Goal: Information Seeking & Learning: Check status

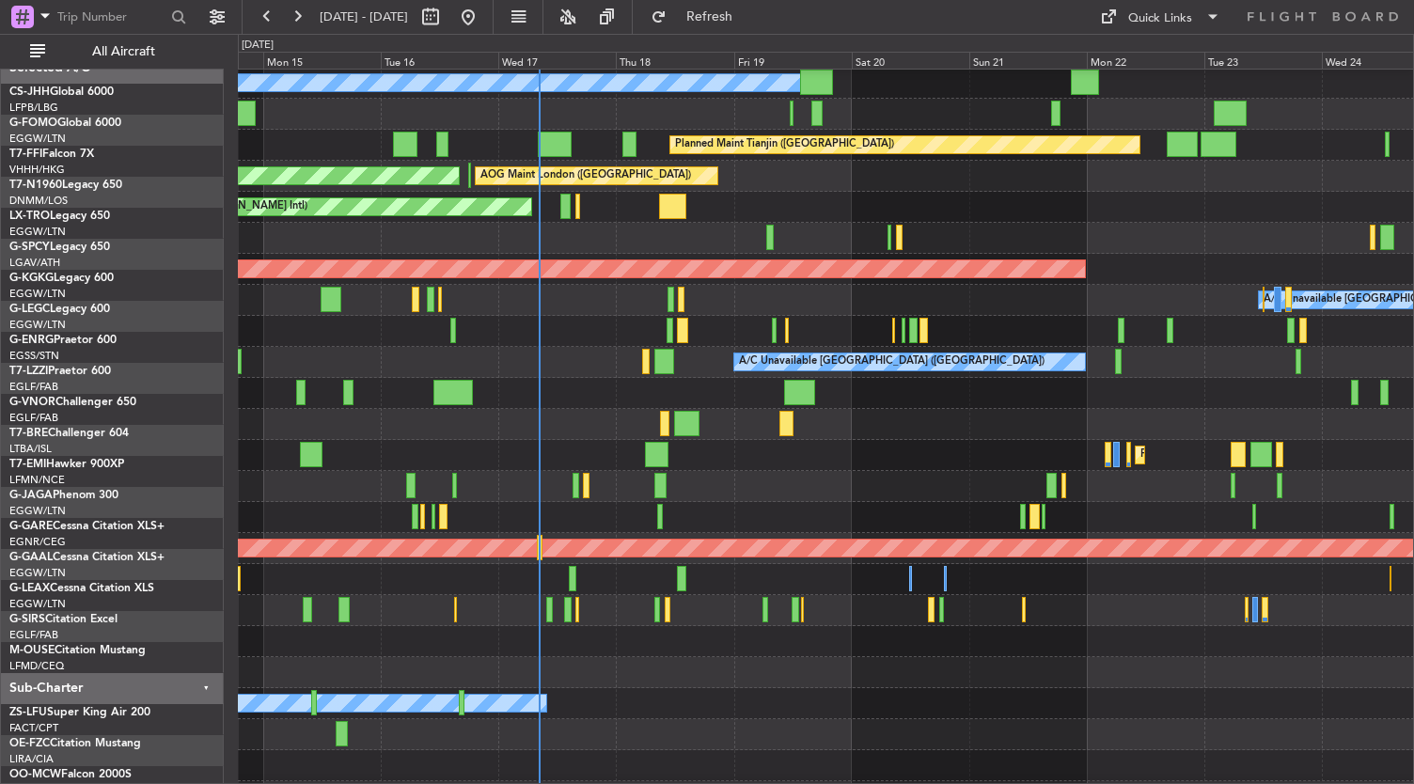
scroll to position [36, 0]
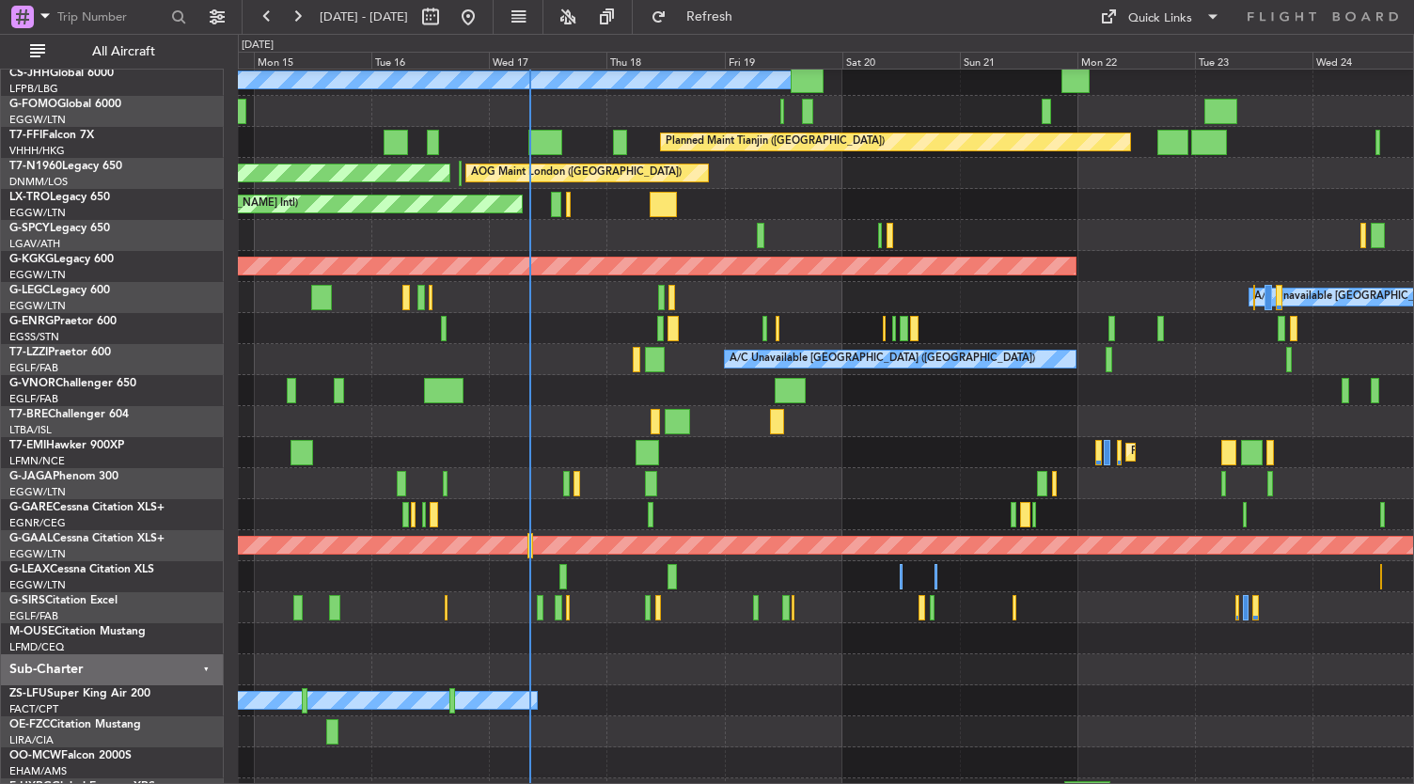
click at [776, 668] on div at bounding box center [826, 669] width 1176 height 31
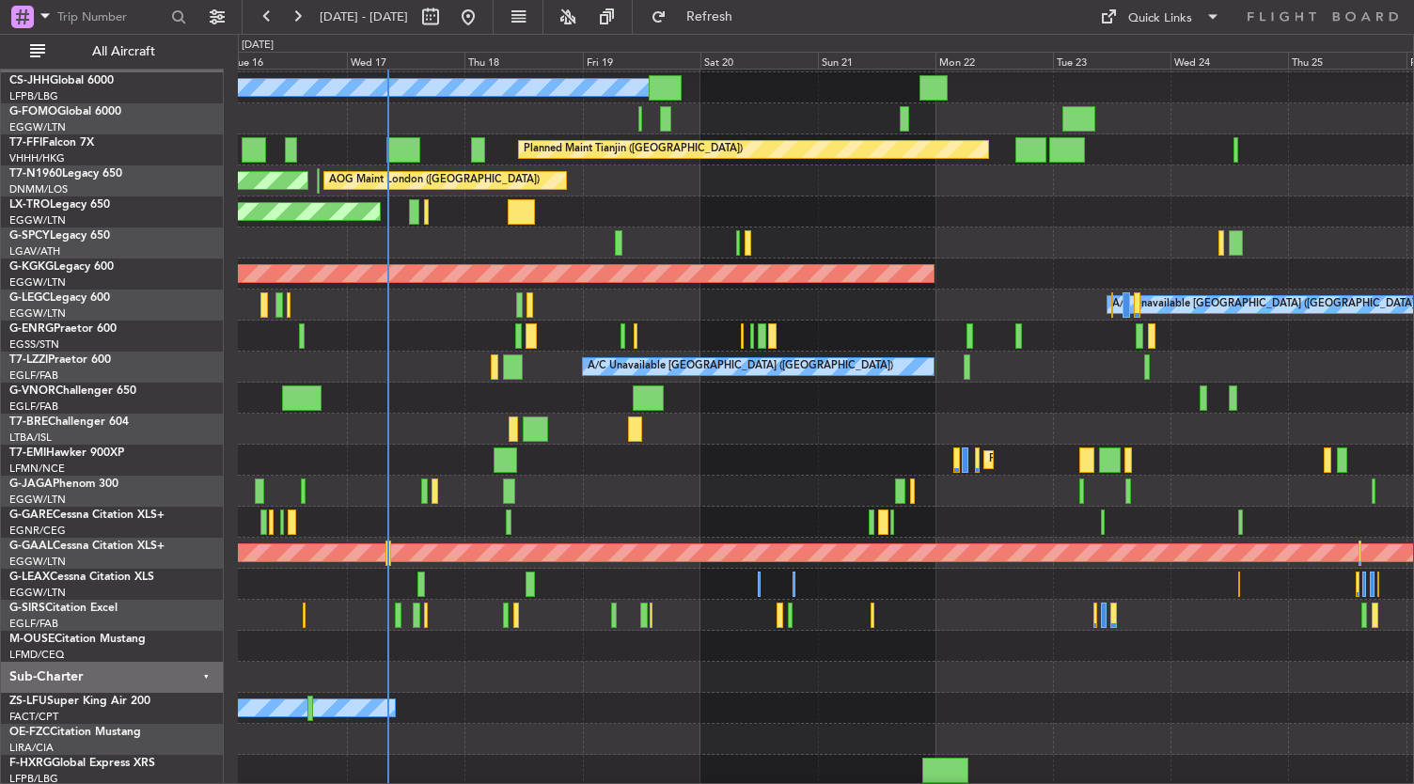
scroll to position [0, 0]
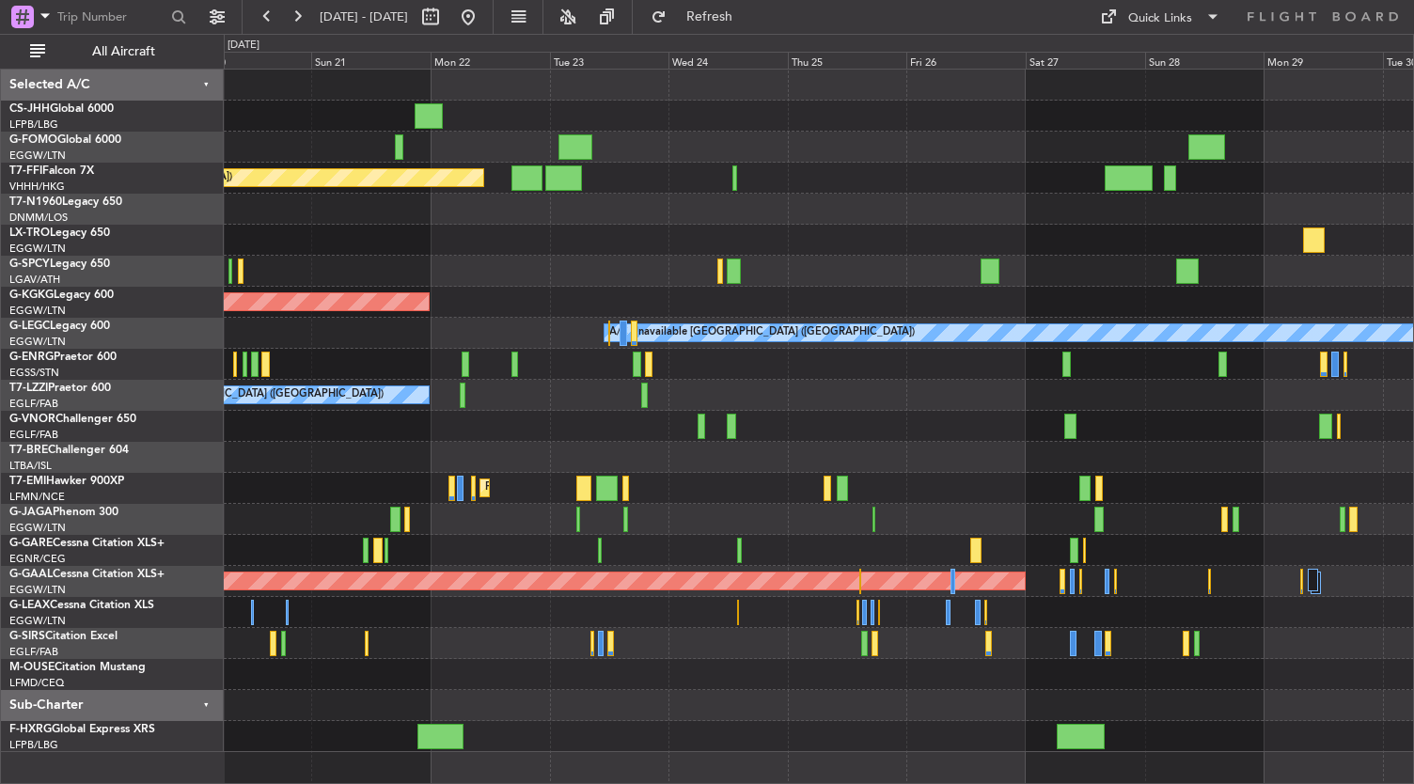
click at [583, 631] on div at bounding box center [819, 643] width 1190 height 31
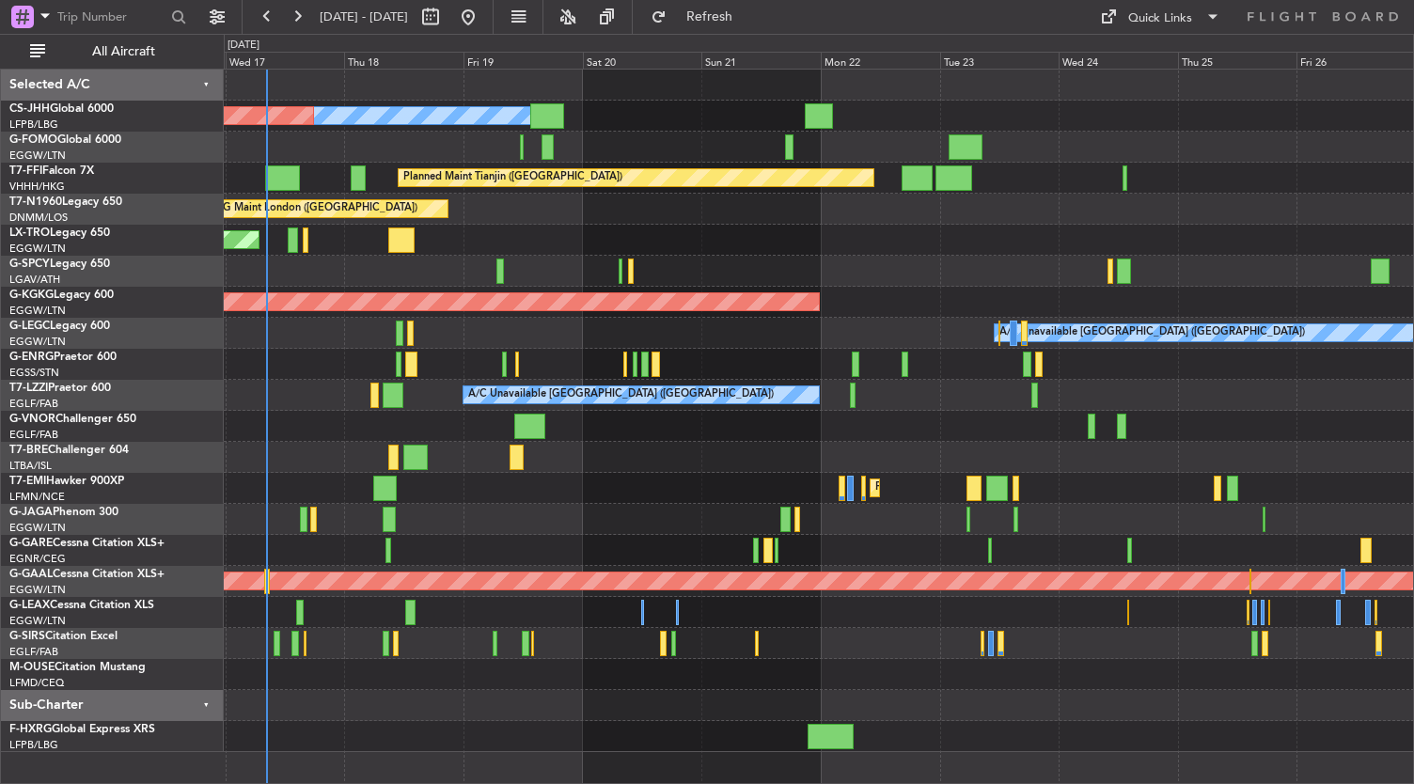
click at [1096, 446] on div at bounding box center [819, 457] width 1190 height 31
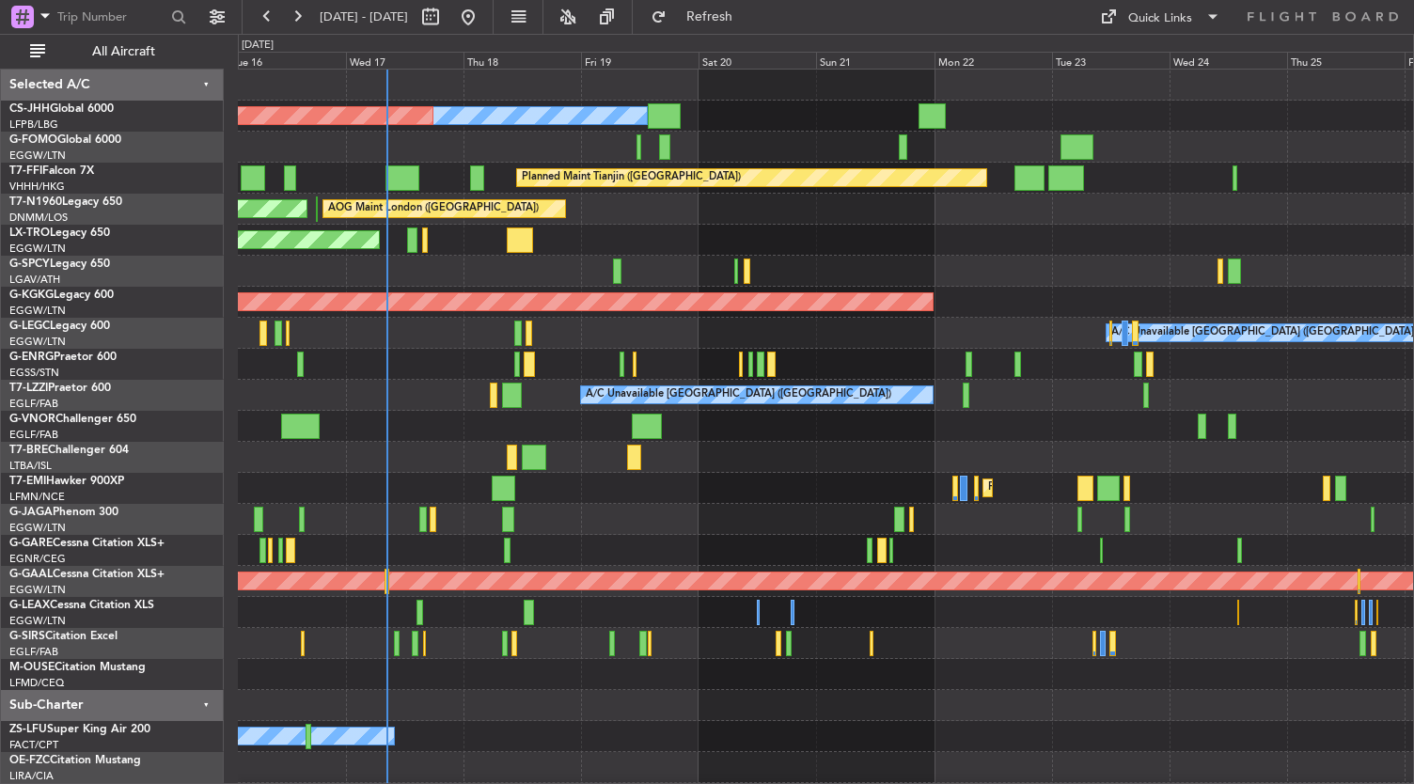
click at [643, 537] on div "Owner Planned Maint [GEOGRAPHIC_DATA] ([GEOGRAPHIC_DATA]) Planned Maint Tianjin…" at bounding box center [826, 442] width 1176 height 744
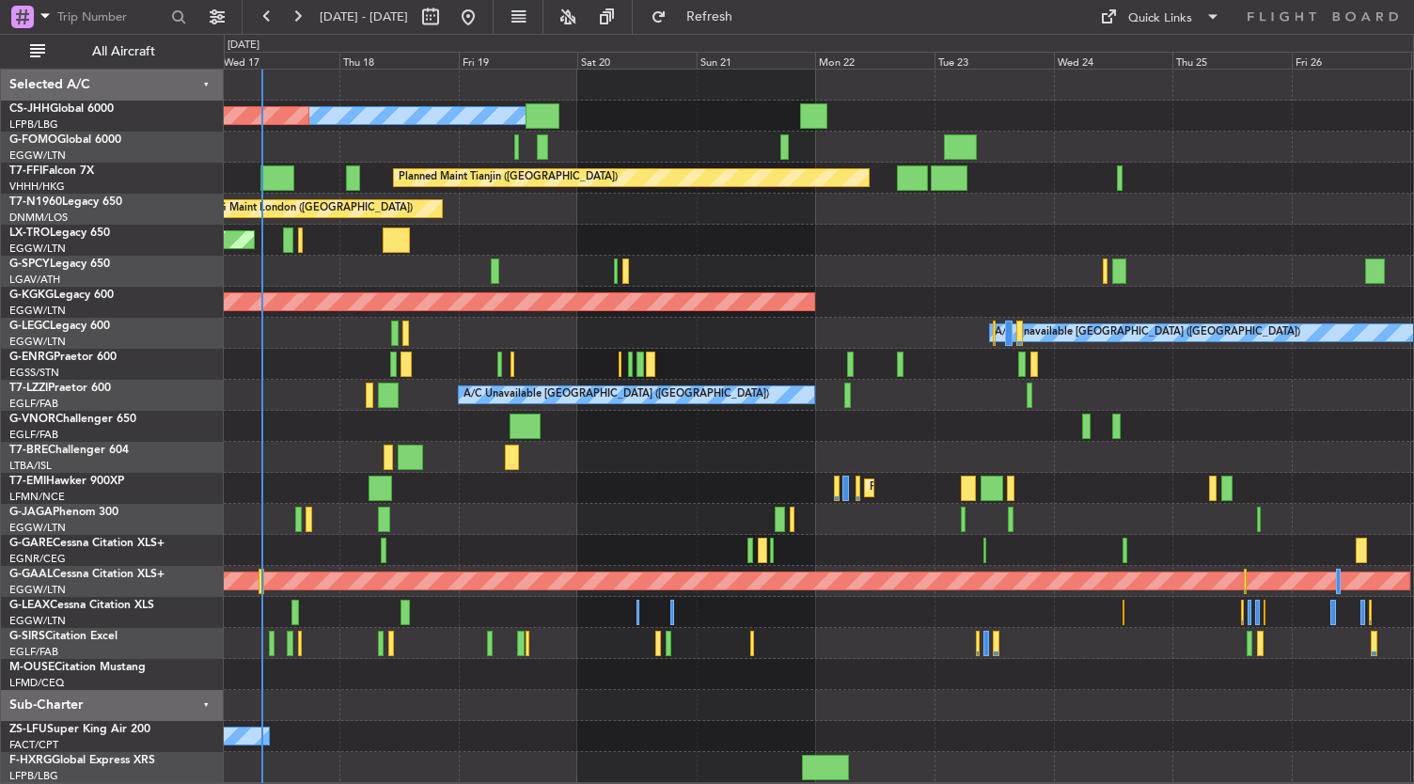
click at [934, 695] on div at bounding box center [819, 705] width 1190 height 31
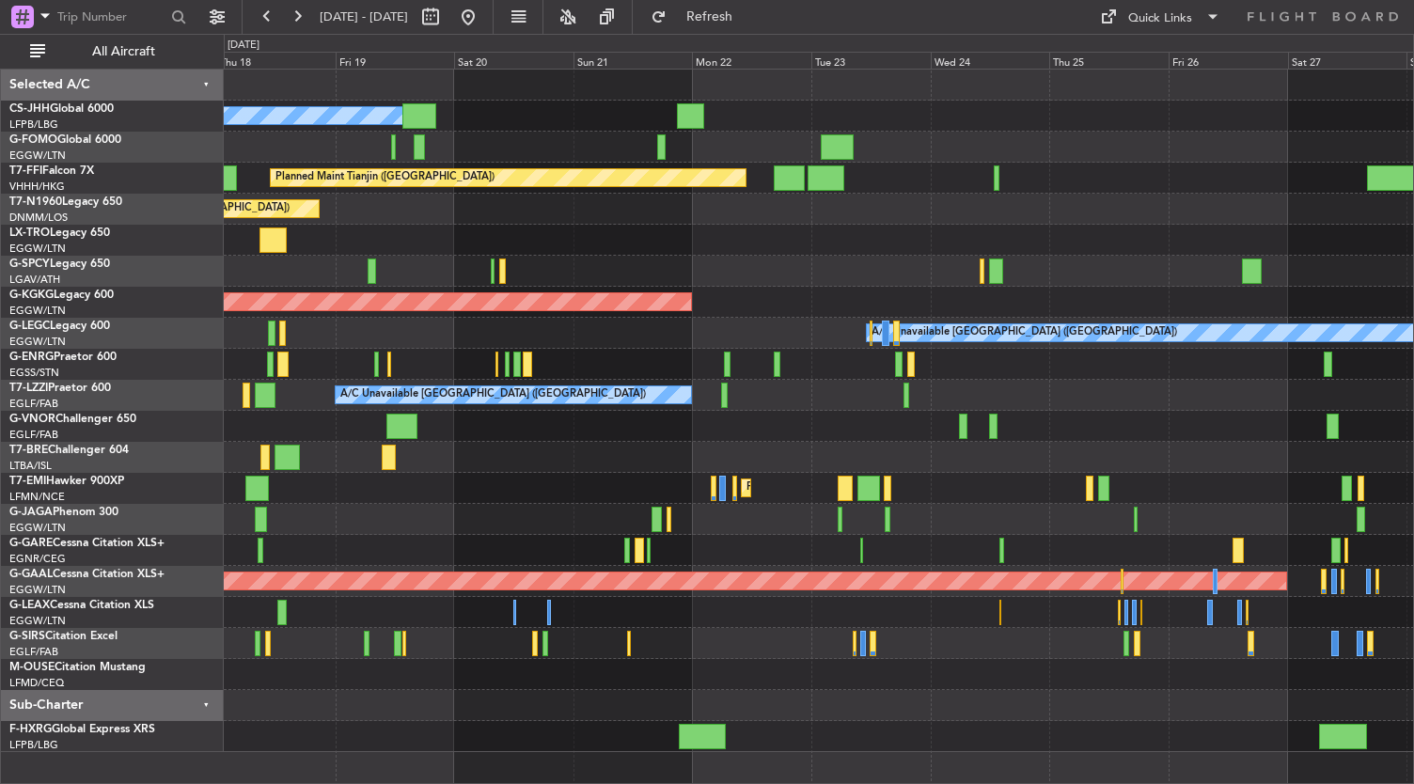
click at [812, 695] on div at bounding box center [819, 705] width 1190 height 31
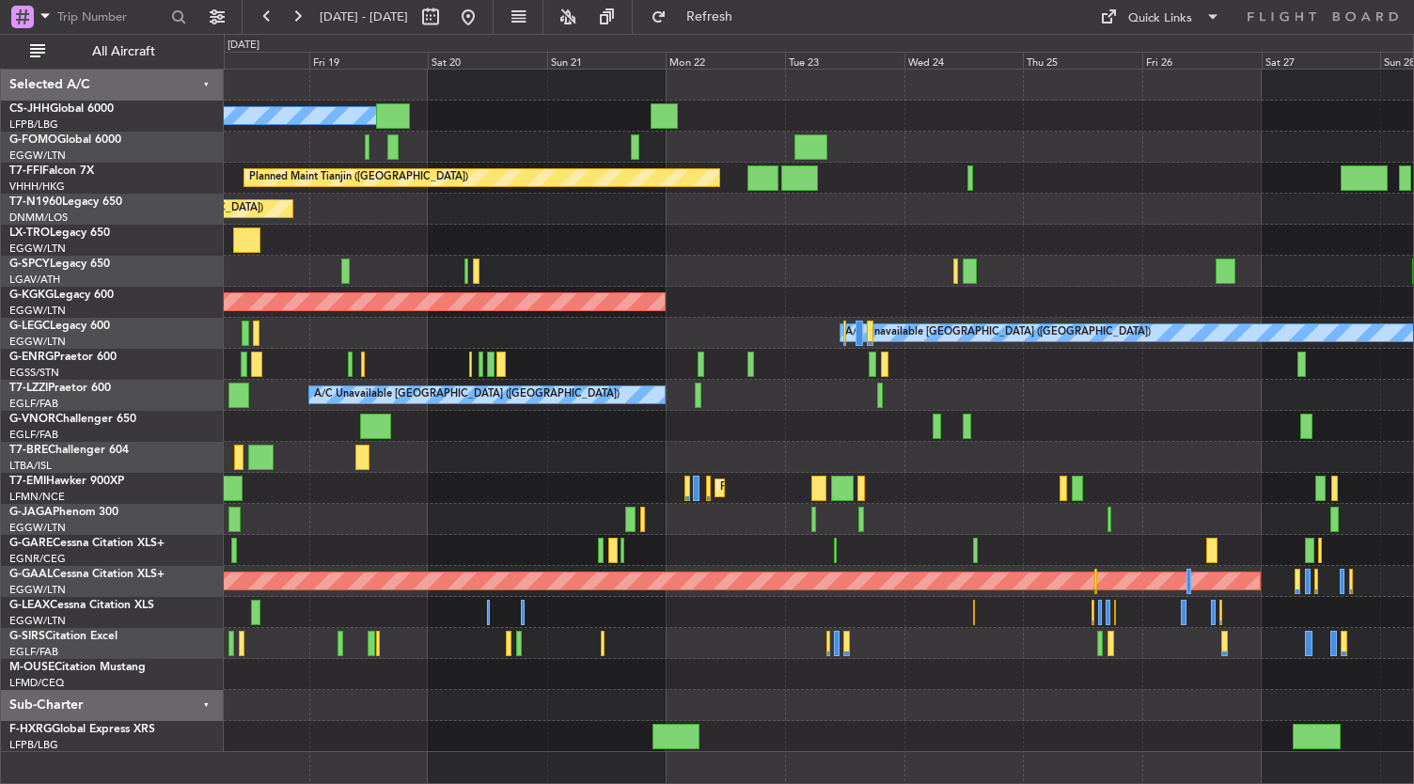
click at [925, 477] on div "Planned Maint [GEOGRAPHIC_DATA]" at bounding box center [819, 488] width 1190 height 31
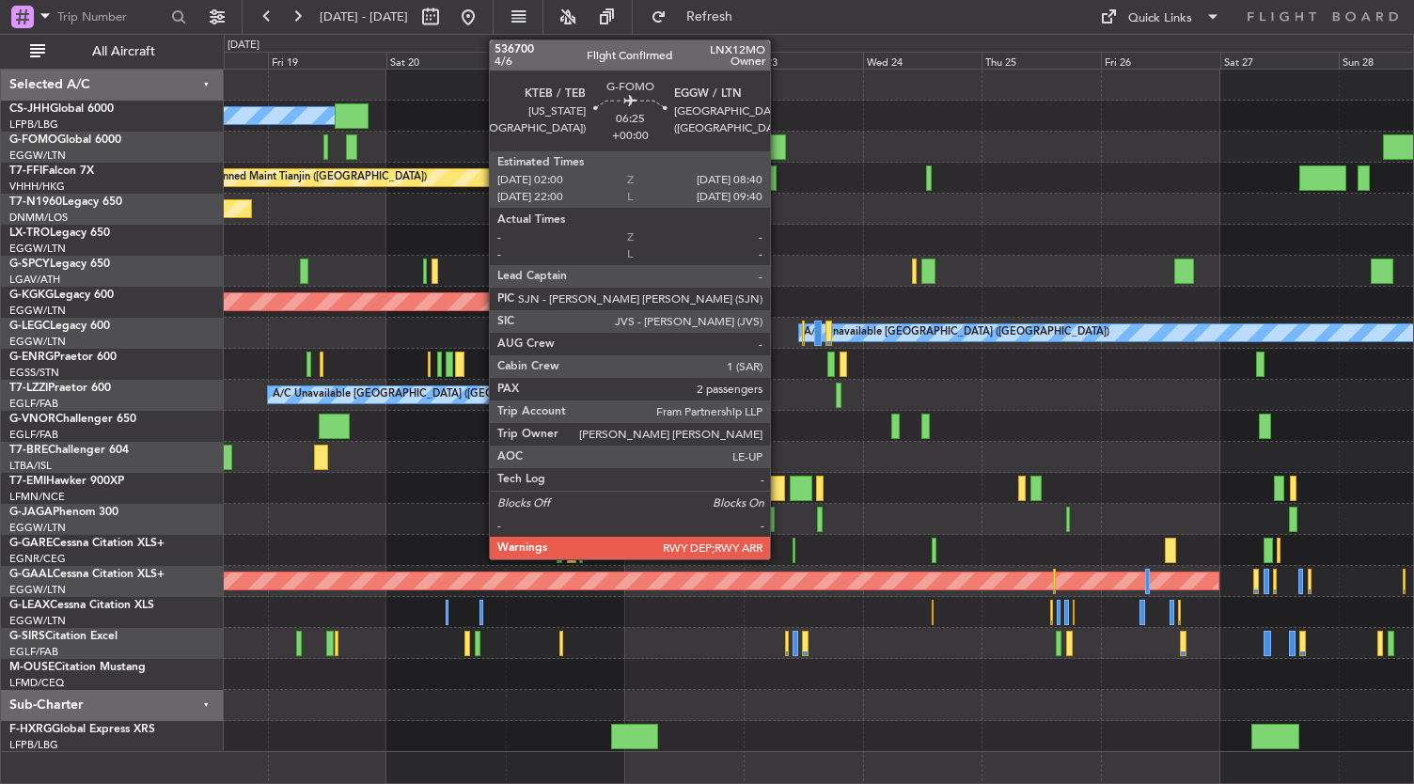
click at [779, 140] on div at bounding box center [770, 146] width 34 height 25
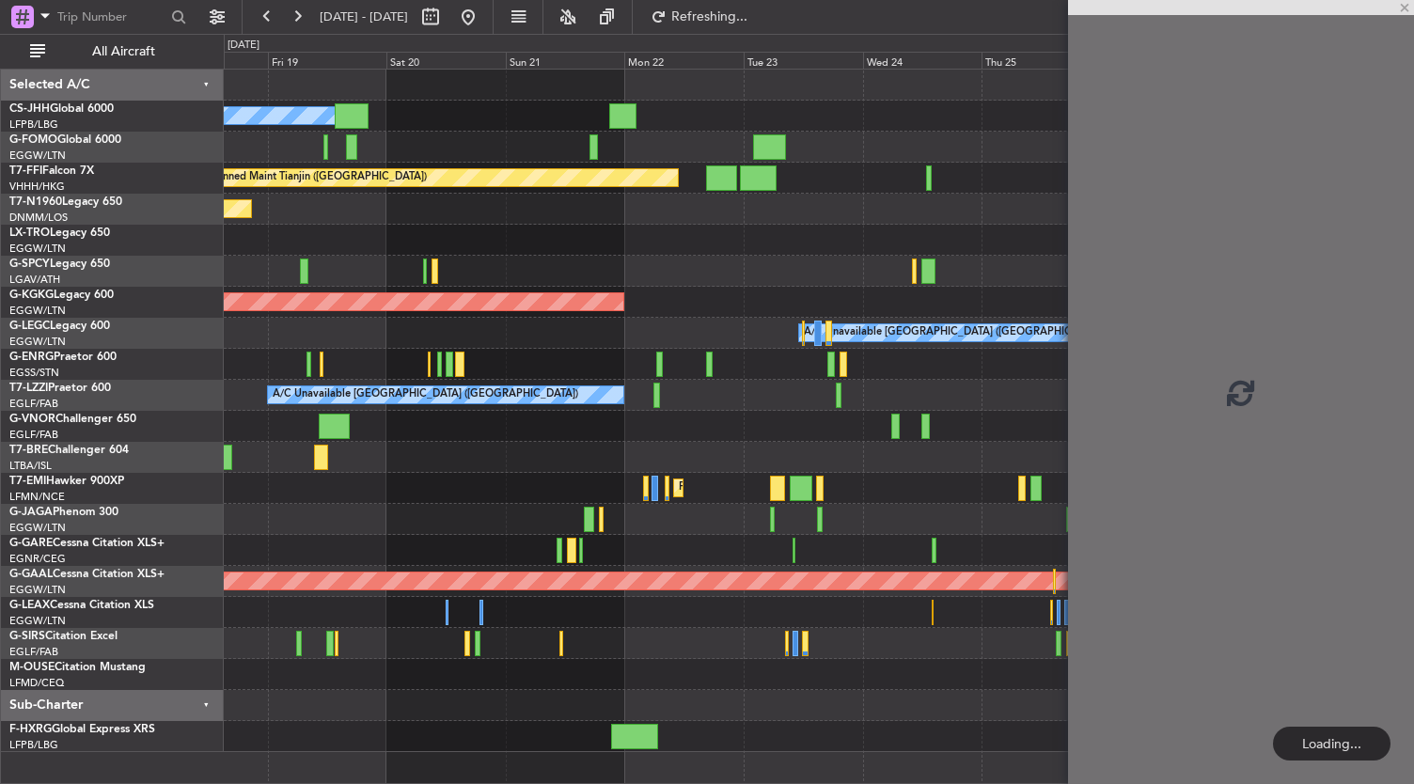
click at [870, 232] on div "Unplanned Maint [GEOGRAPHIC_DATA] ([PERSON_NAME] Intl)" at bounding box center [819, 240] width 1190 height 31
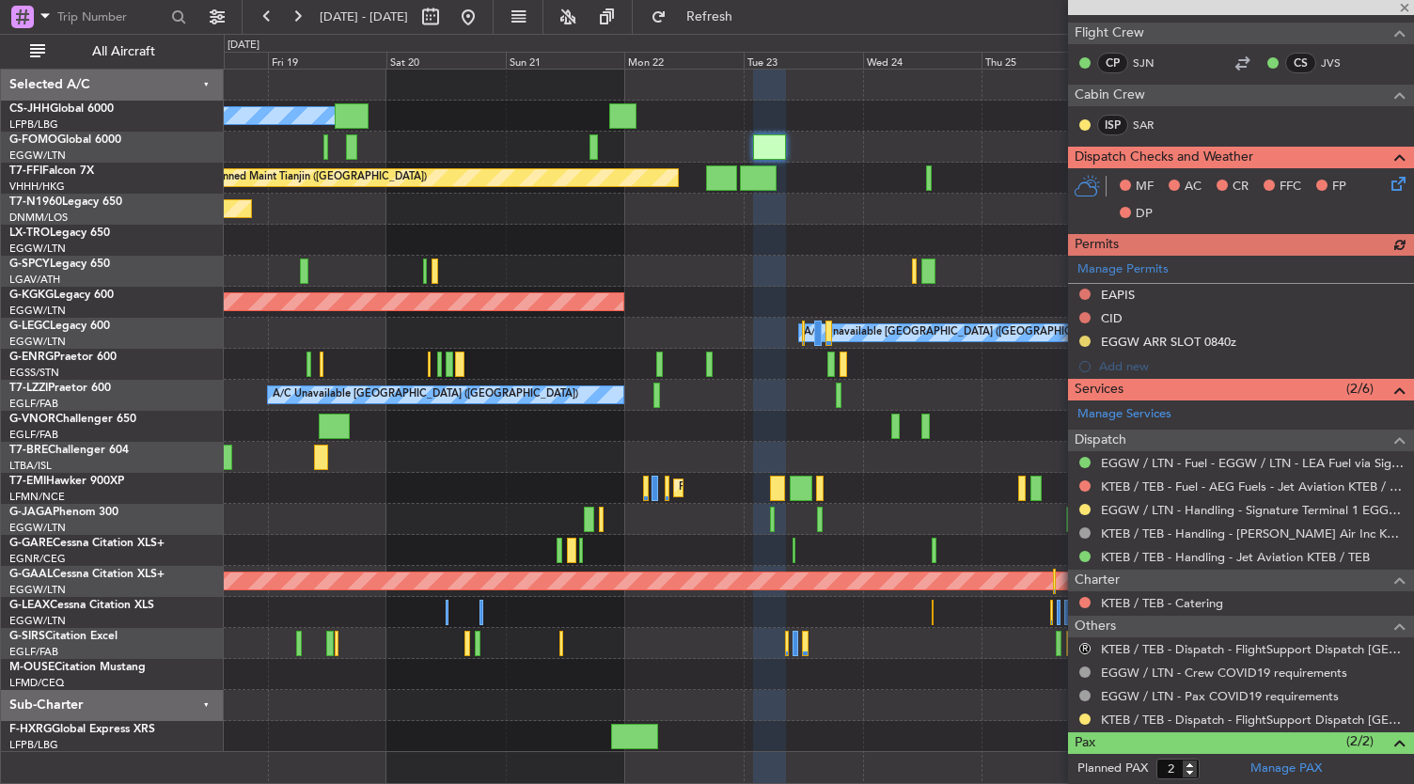
scroll to position [430, 0]
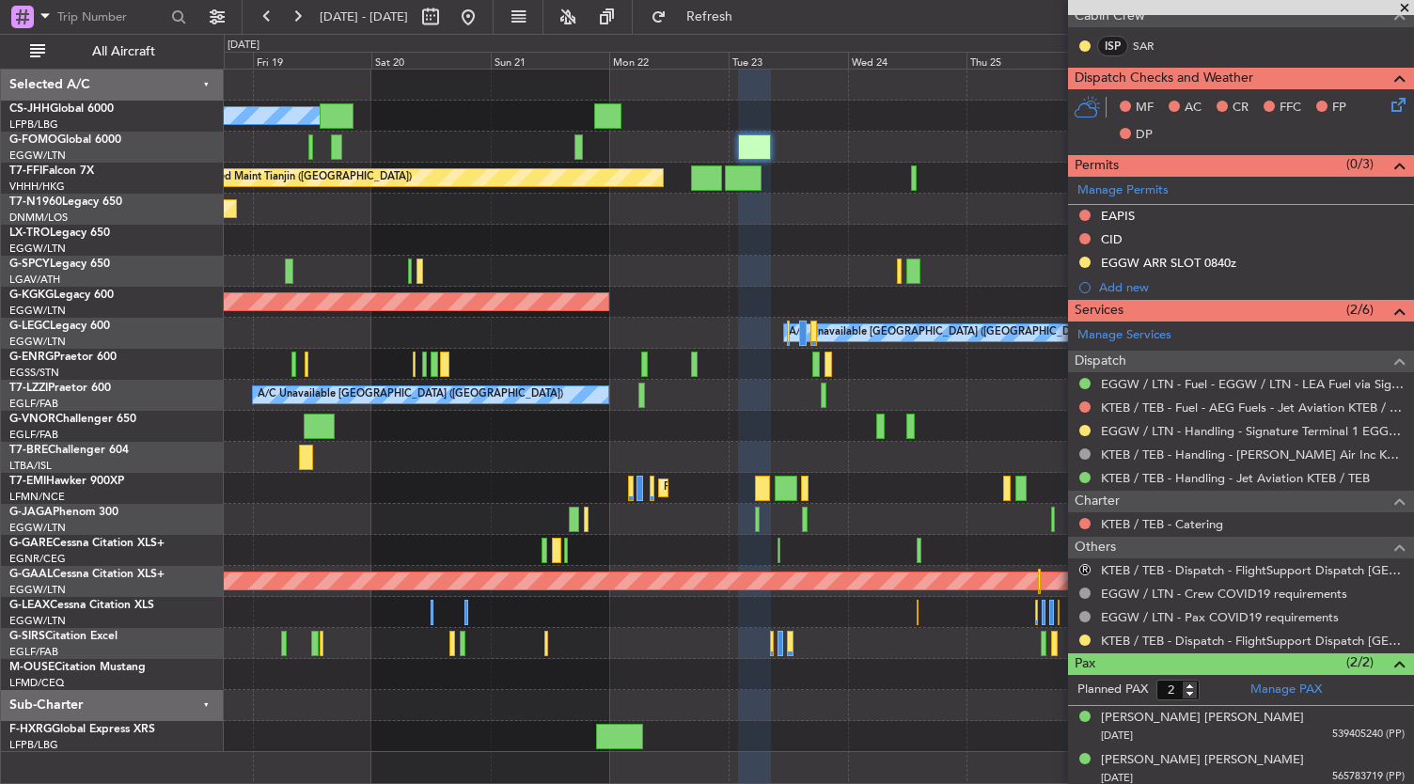
click at [855, 516] on div at bounding box center [819, 519] width 1190 height 31
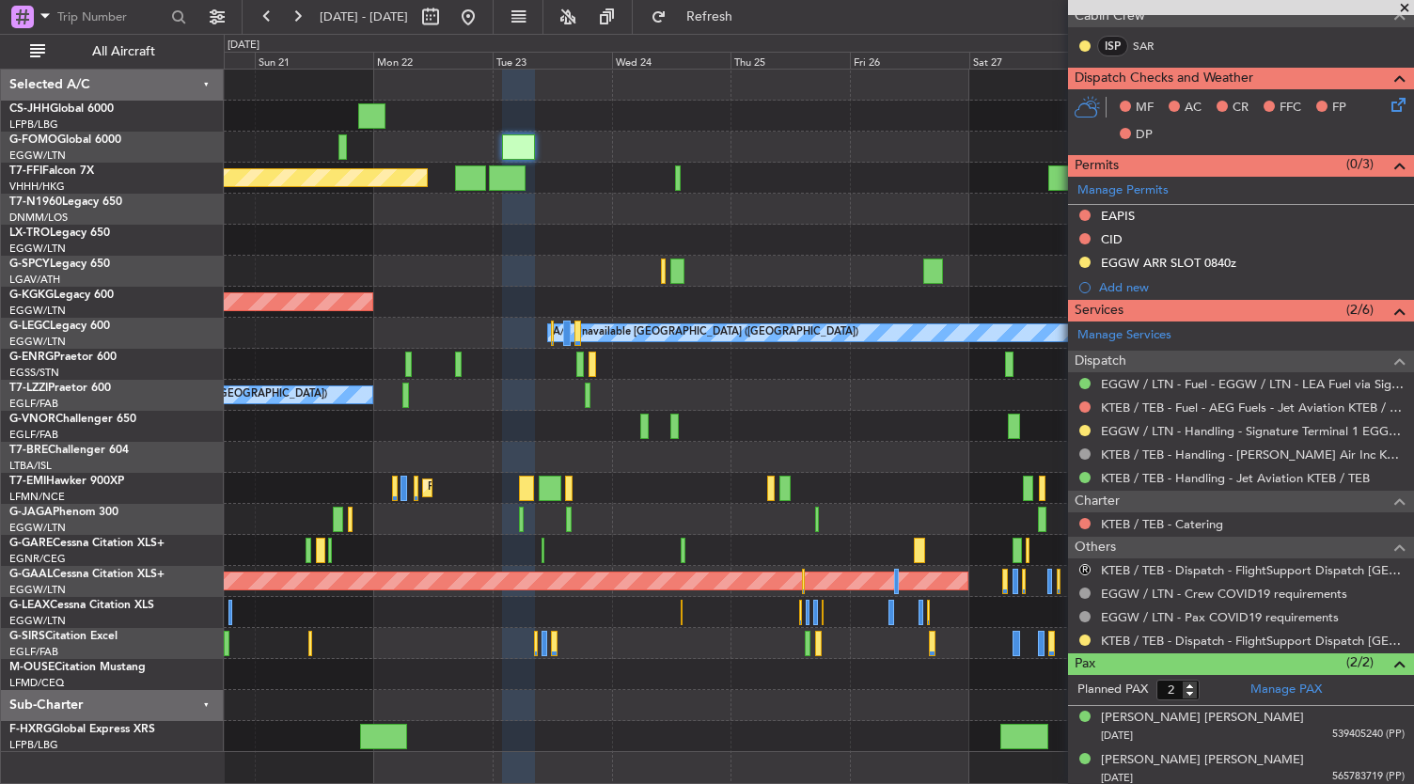
click at [737, 386] on div "A/C Unavailable [GEOGRAPHIC_DATA] ([GEOGRAPHIC_DATA])" at bounding box center [819, 395] width 1190 height 31
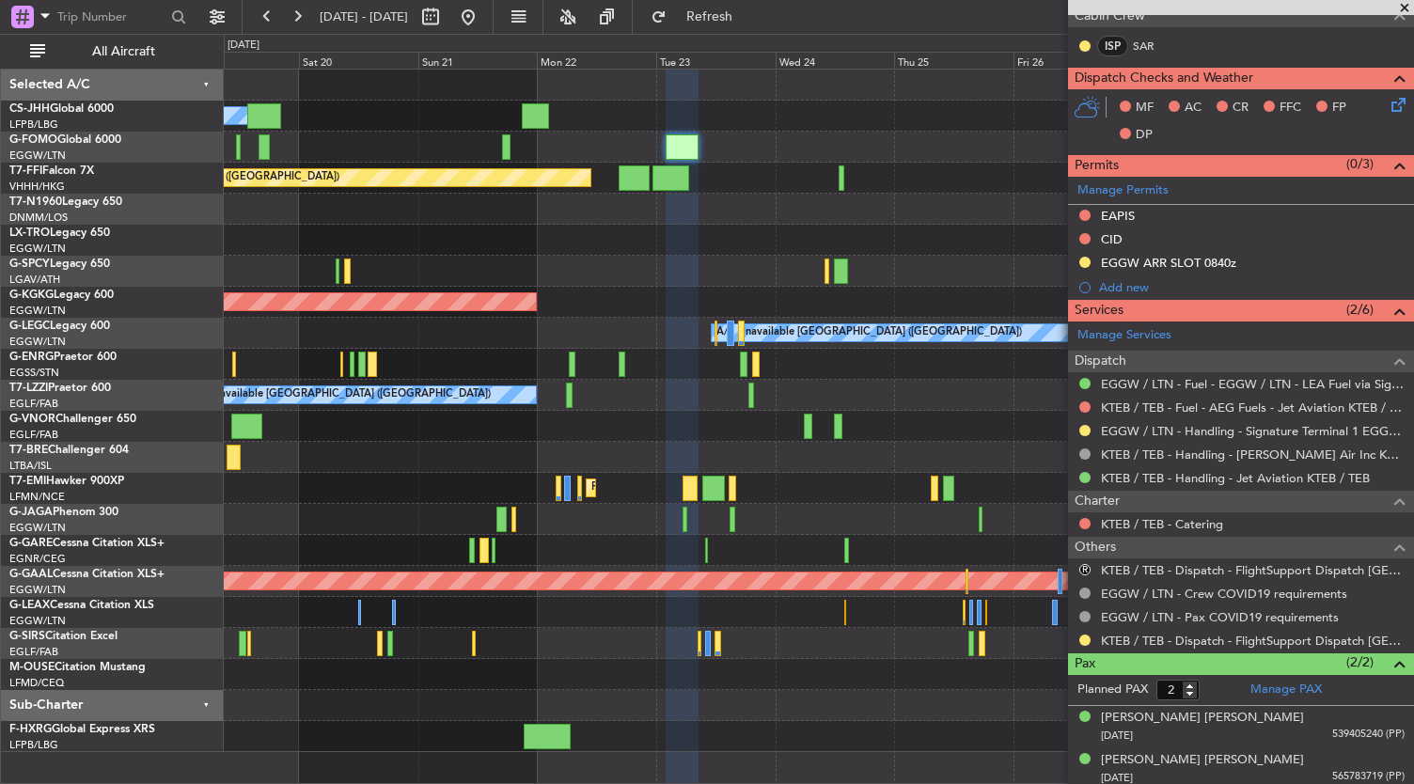
click at [570, 261] on div "Owner Planned Maint [GEOGRAPHIC_DATA] ([GEOGRAPHIC_DATA]) Planned Maint Tianjin…" at bounding box center [819, 411] width 1190 height 682
click at [524, 306] on div "AOG Maint [GEOGRAPHIC_DATA] (Ataturk)" at bounding box center [819, 302] width 1190 height 31
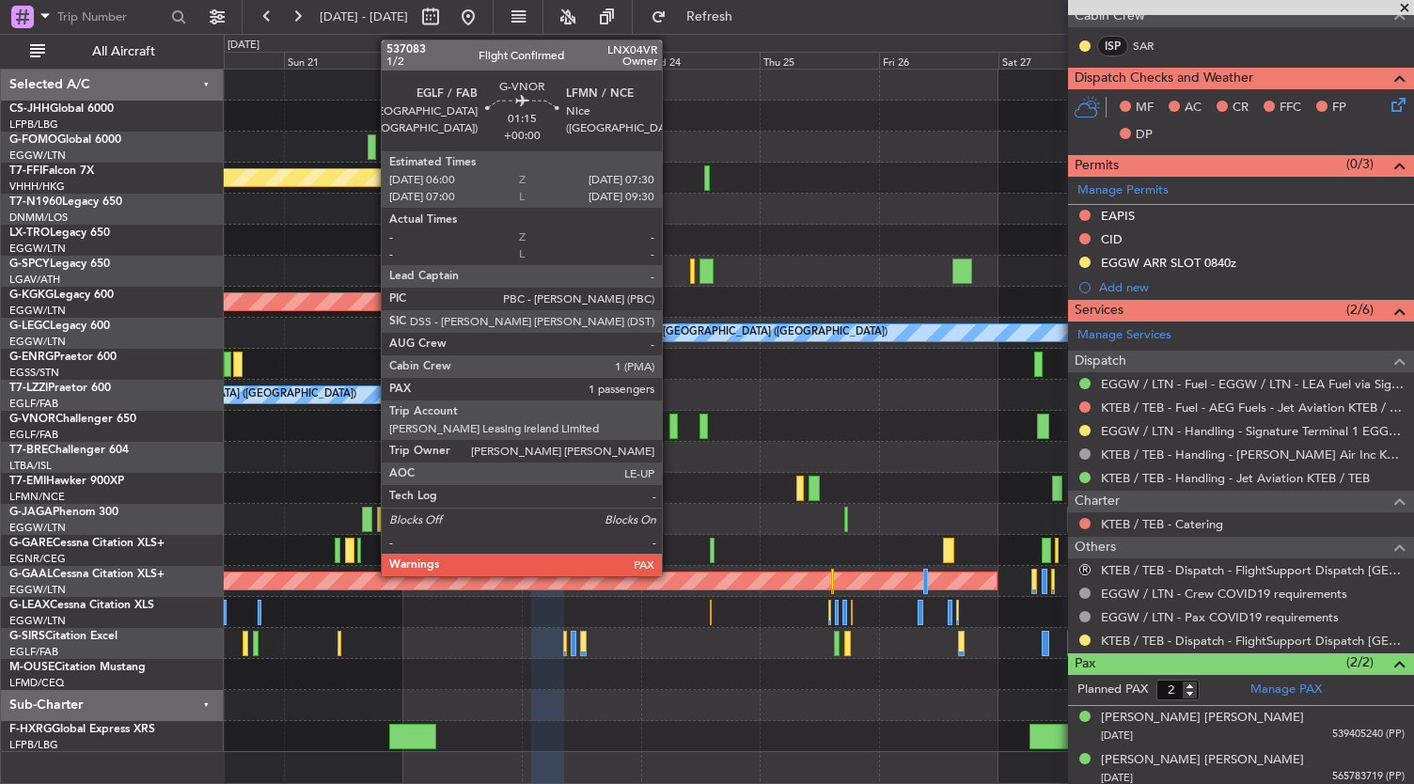
click at [671, 431] on div at bounding box center [673, 426] width 8 height 25
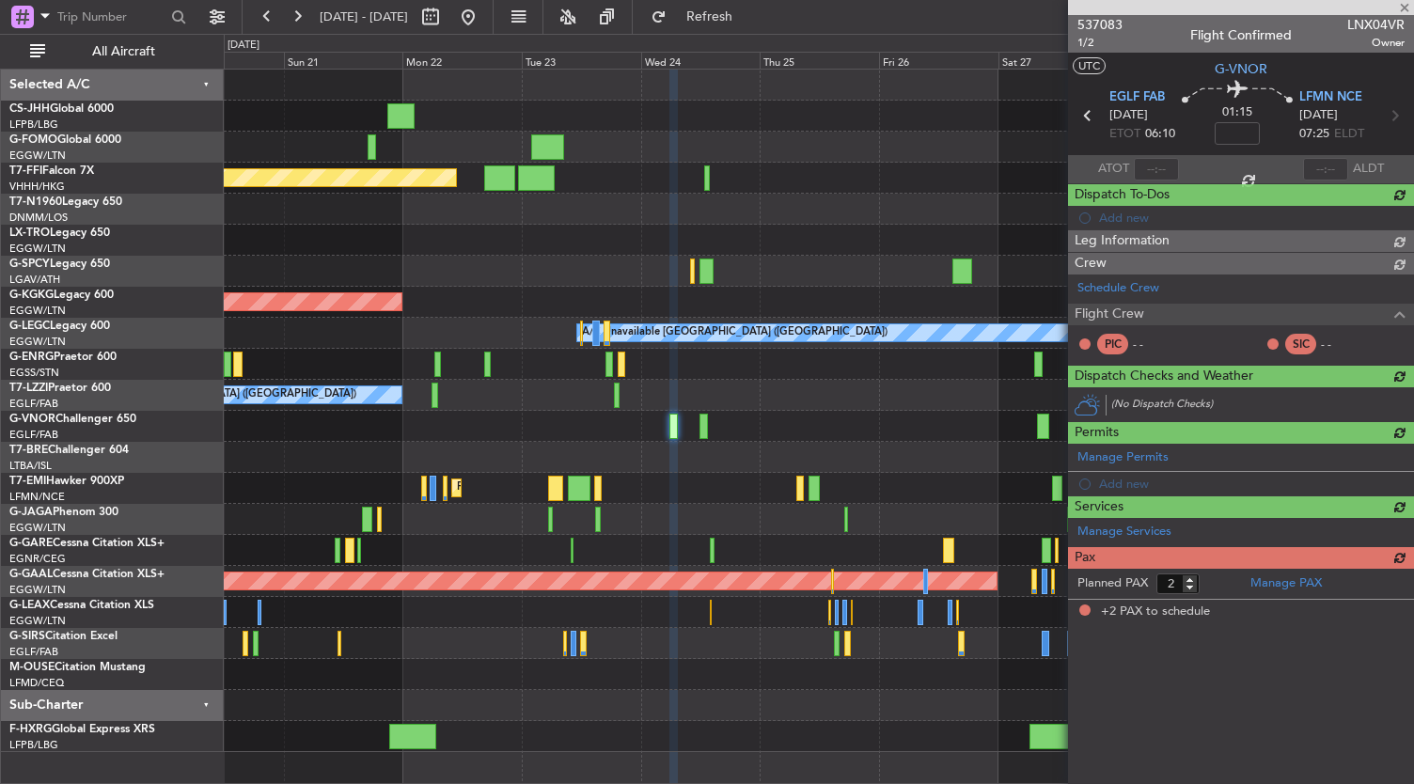
scroll to position [0, 0]
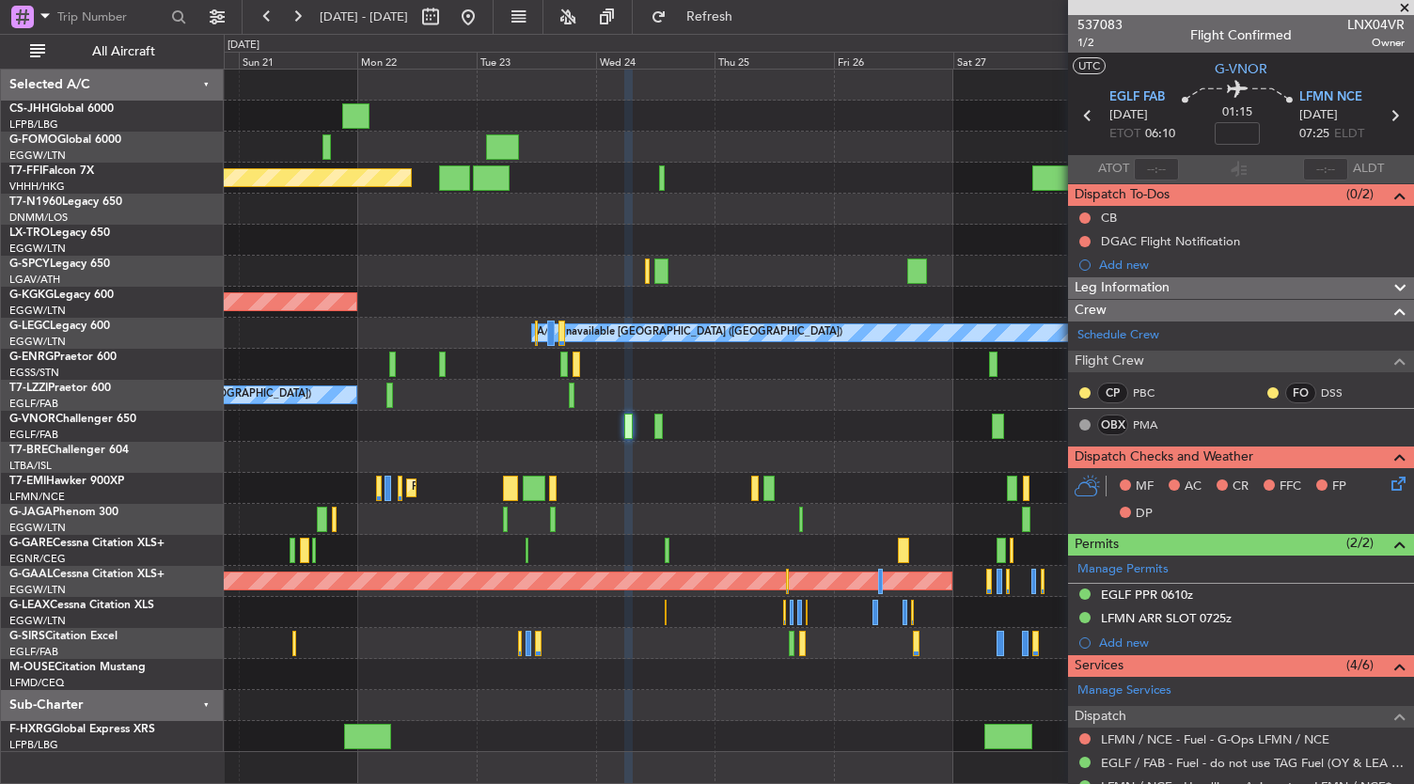
click at [692, 352] on div "Owner Planned Maint Tianjin ([GEOGRAPHIC_DATA]) AOG Maint [GEOGRAPHIC_DATA] ([G…" at bounding box center [819, 411] width 1190 height 682
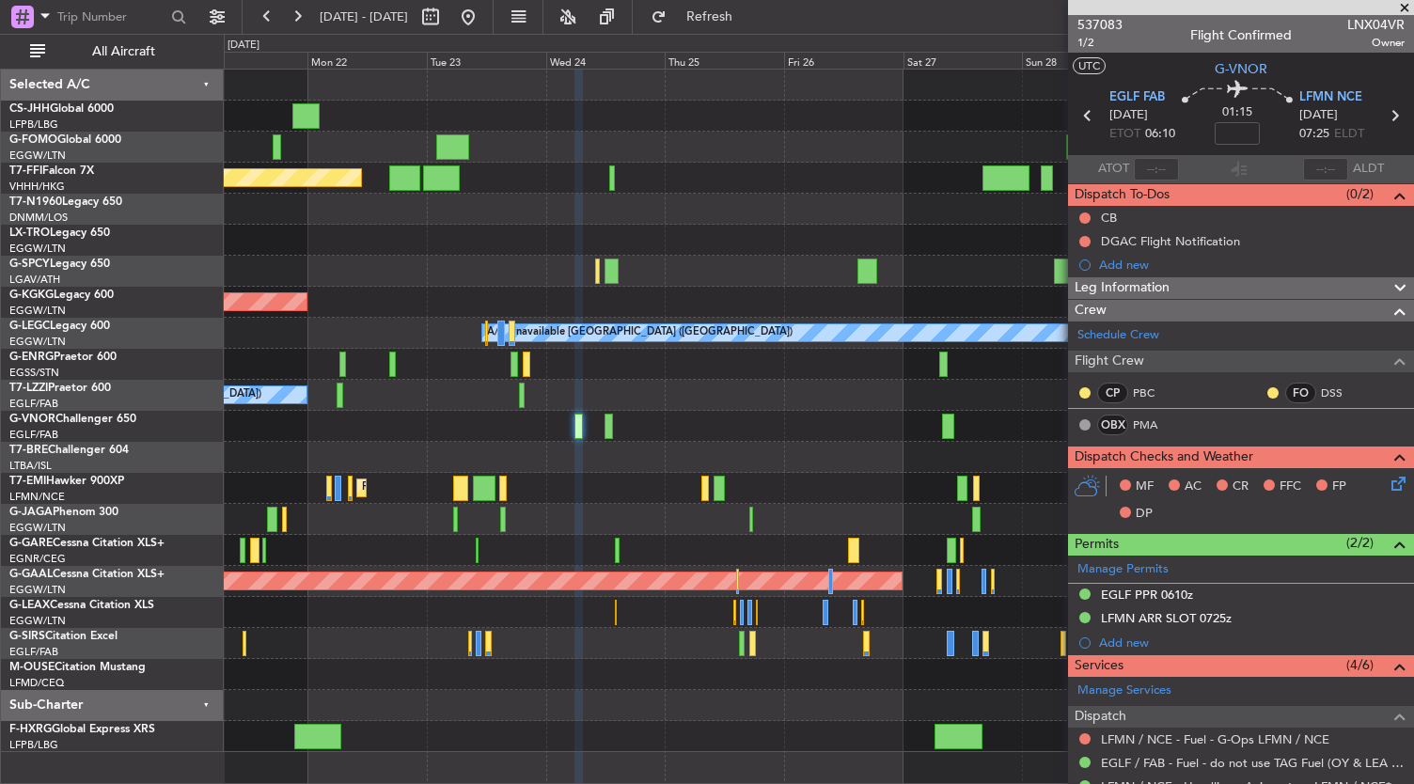
click at [675, 430] on div at bounding box center [819, 426] width 1190 height 31
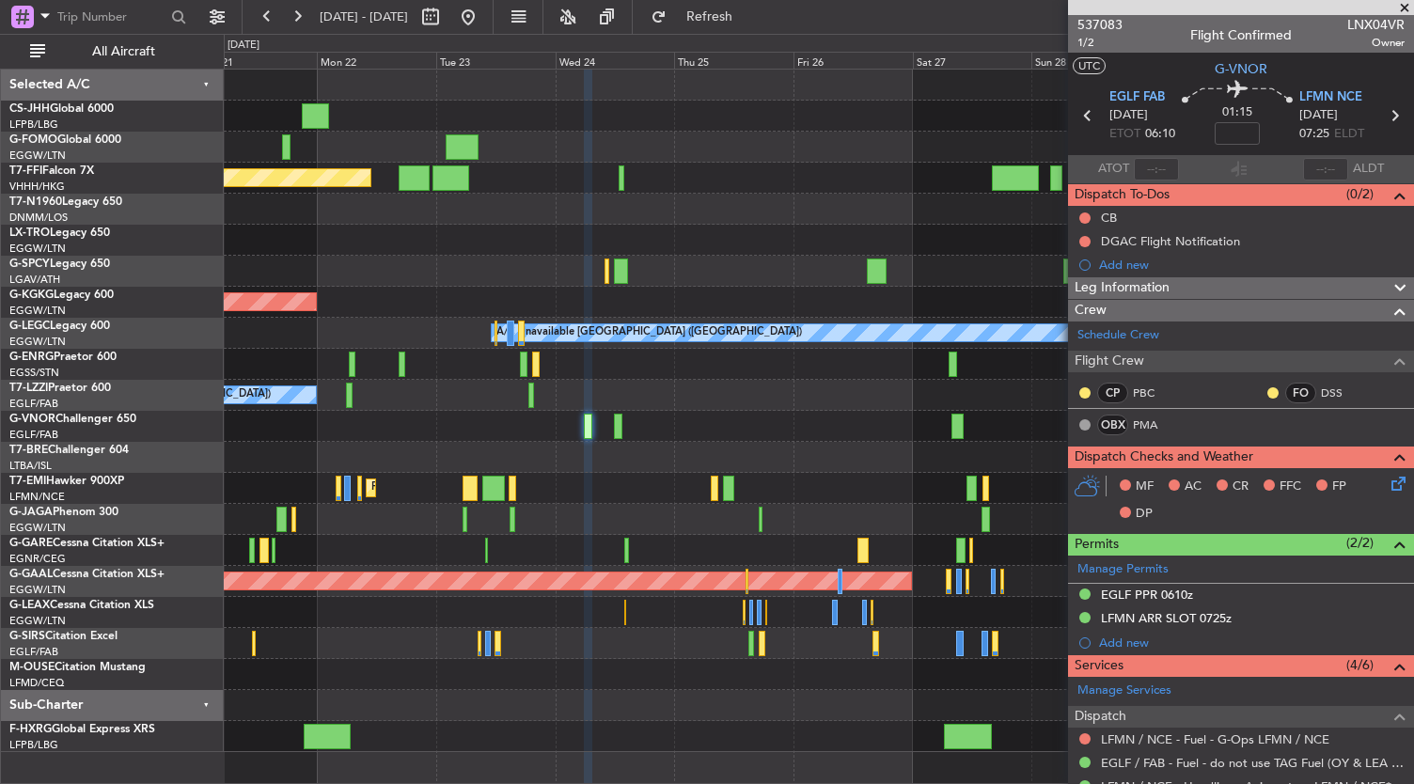
click at [684, 420] on div at bounding box center [819, 426] width 1190 height 31
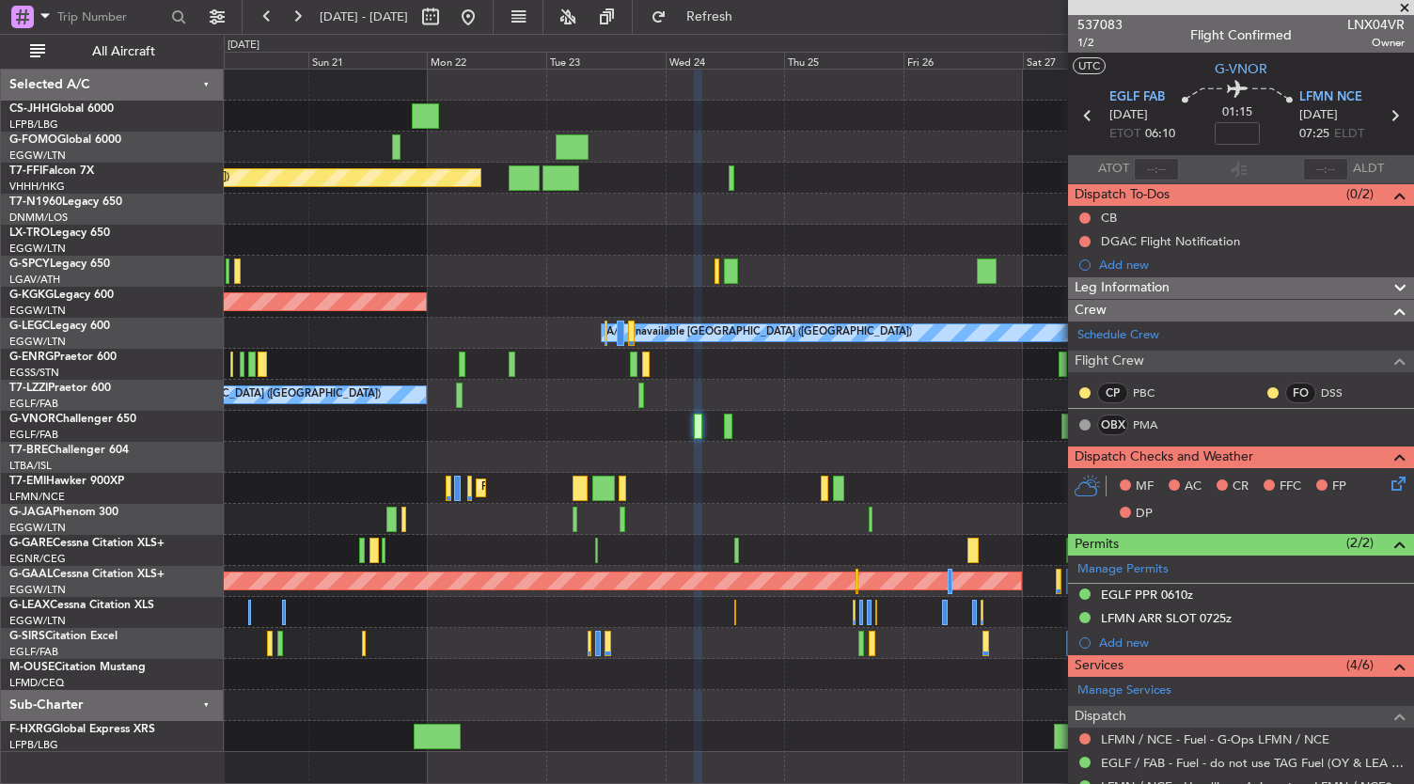
click at [726, 458] on div at bounding box center [819, 457] width 1190 height 31
click at [602, 409] on div "Owner Planned Maint Tianjin ([GEOGRAPHIC_DATA]) AOG Maint [GEOGRAPHIC_DATA] ([G…" at bounding box center [819, 411] width 1190 height 682
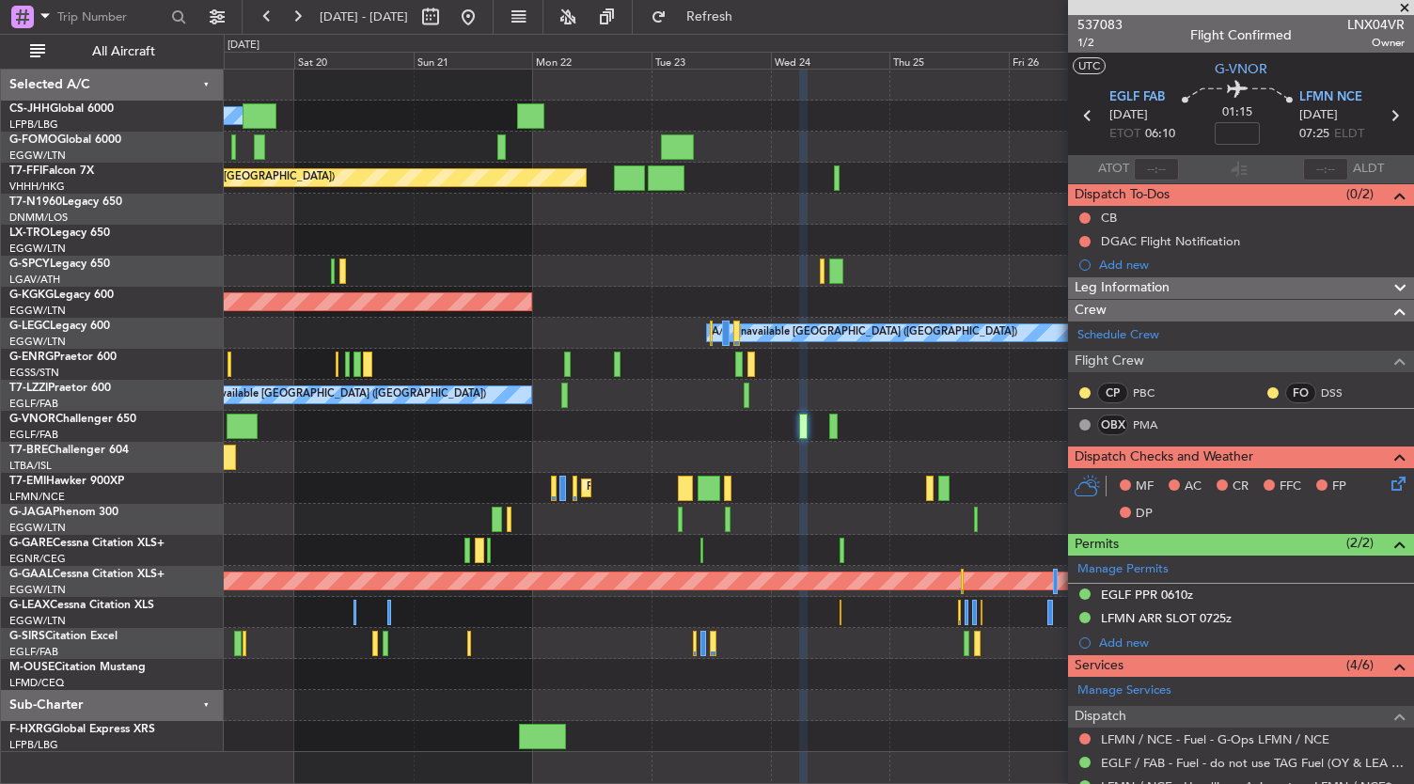
click at [748, 446] on div at bounding box center [819, 457] width 1190 height 31
click at [701, 446] on div "Owner Planned Maint [GEOGRAPHIC_DATA] ([GEOGRAPHIC_DATA]) Planned Maint Tianjin…" at bounding box center [819, 411] width 1190 height 682
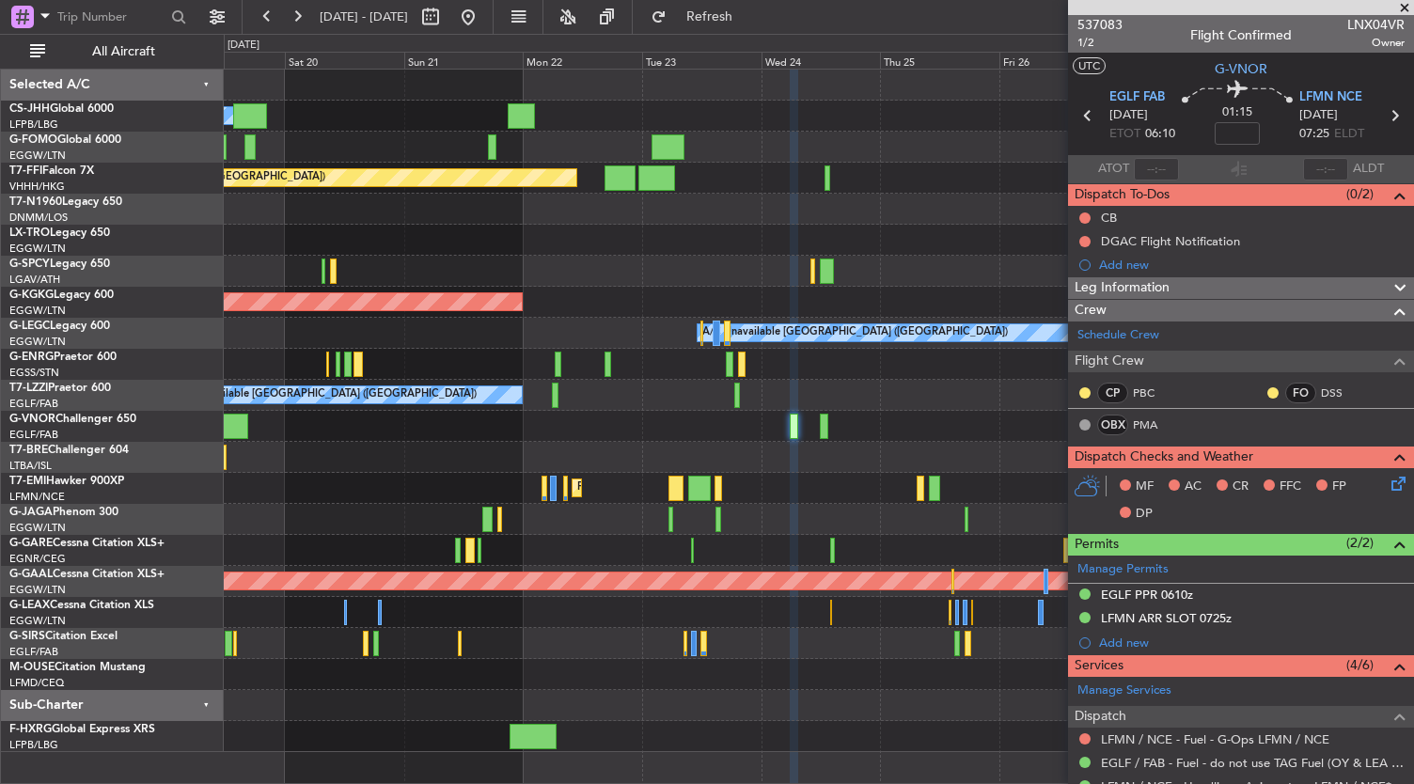
click at [726, 669] on div at bounding box center [819, 674] width 1190 height 31
click at [646, 422] on div at bounding box center [819, 426] width 1190 height 31
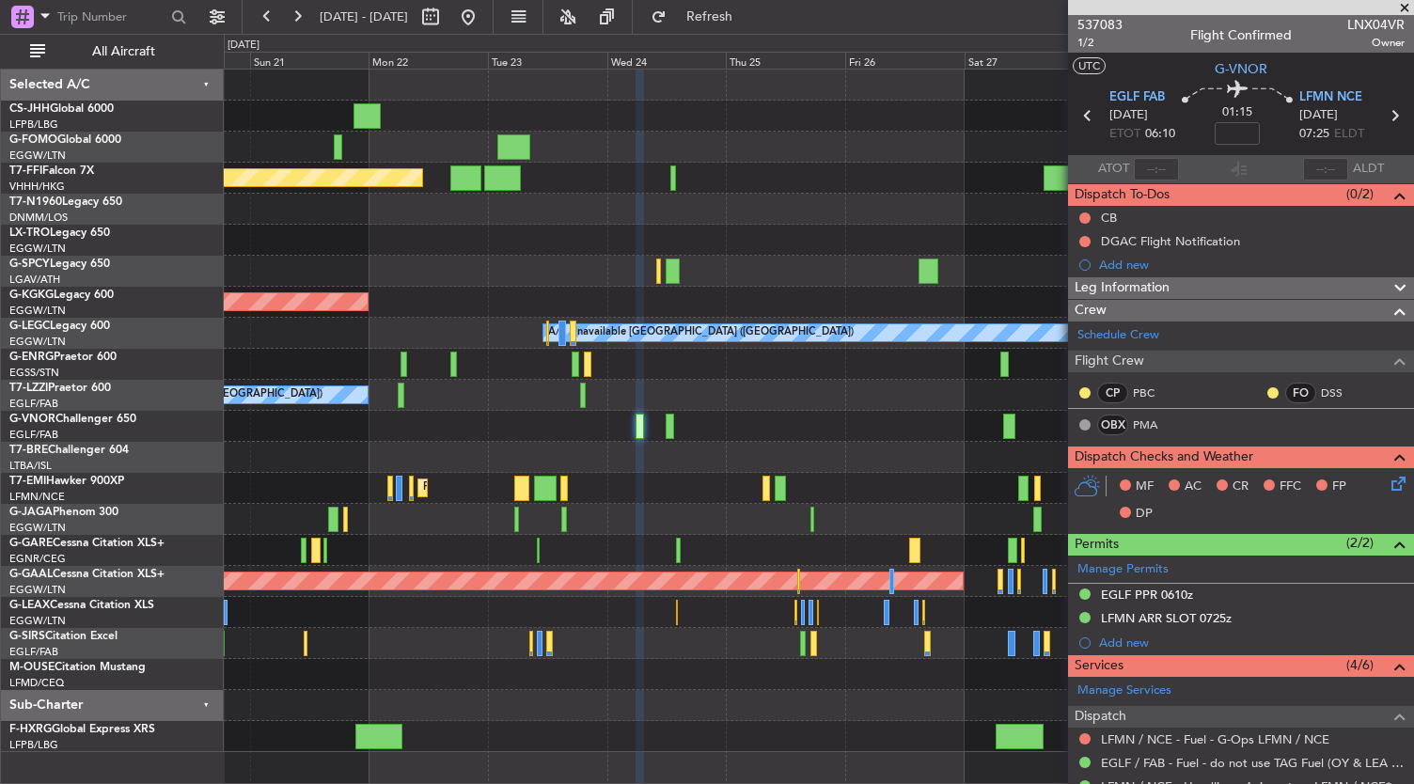
click at [668, 705] on div "Owner Planned Maint Tianjin ([GEOGRAPHIC_DATA]) AOG Maint [GEOGRAPHIC_DATA] ([G…" at bounding box center [819, 411] width 1190 height 682
click at [770, 380] on div "A/C Unavailable [GEOGRAPHIC_DATA] ([GEOGRAPHIC_DATA])" at bounding box center [819, 395] width 1190 height 31
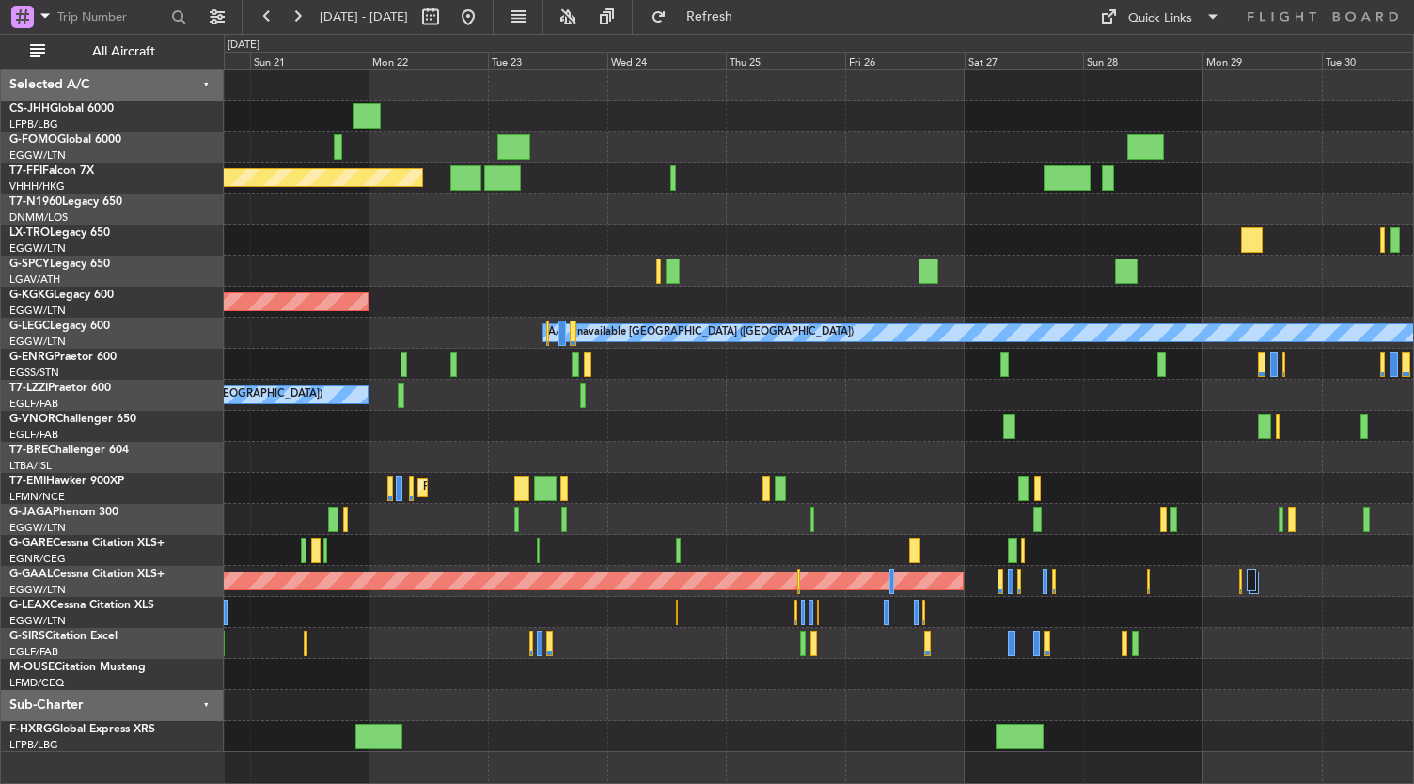
click at [743, 395] on div "A/C Unavailable [GEOGRAPHIC_DATA] ([GEOGRAPHIC_DATA])" at bounding box center [819, 395] width 1190 height 31
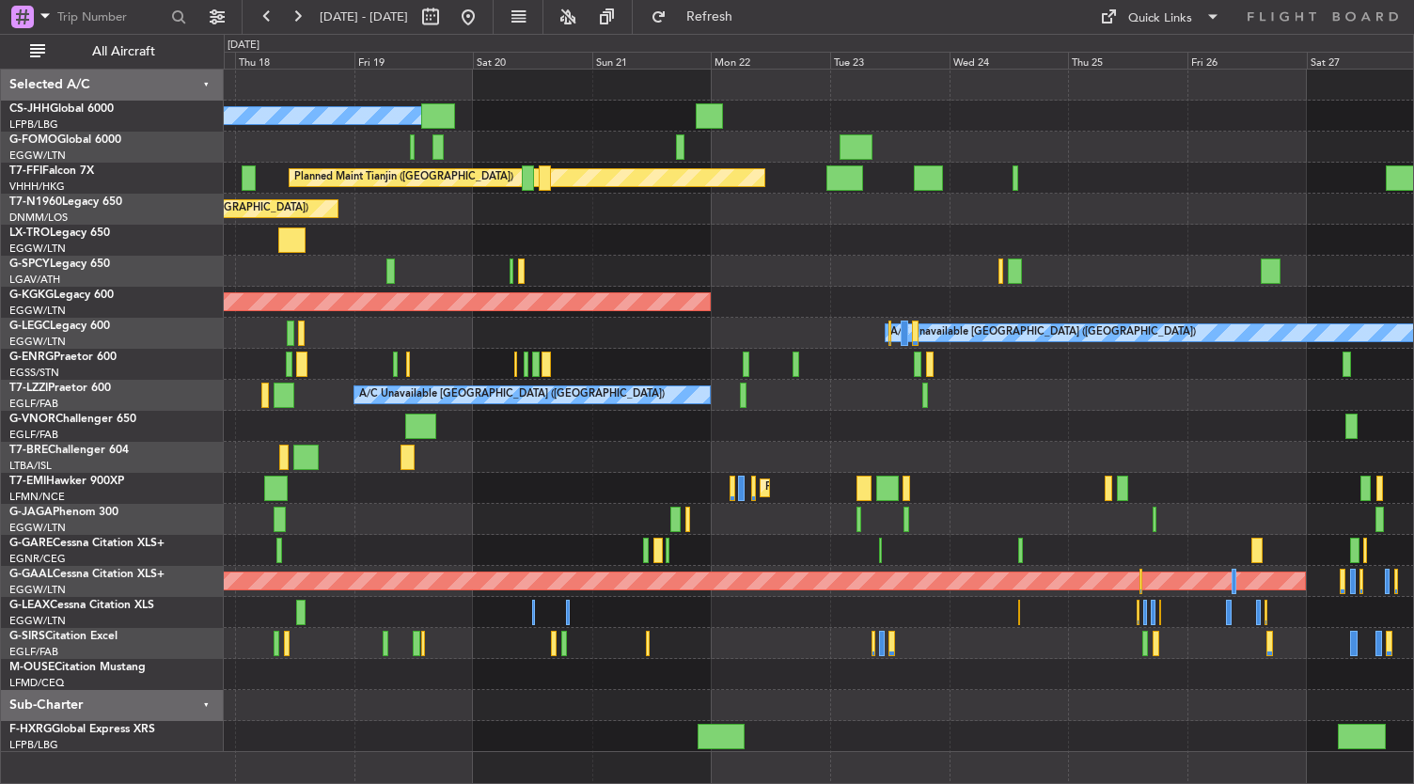
click at [1082, 726] on div "Owner Planned Maint [GEOGRAPHIC_DATA] ([GEOGRAPHIC_DATA]) Planned Maint Tianjin…" at bounding box center [819, 411] width 1190 height 682
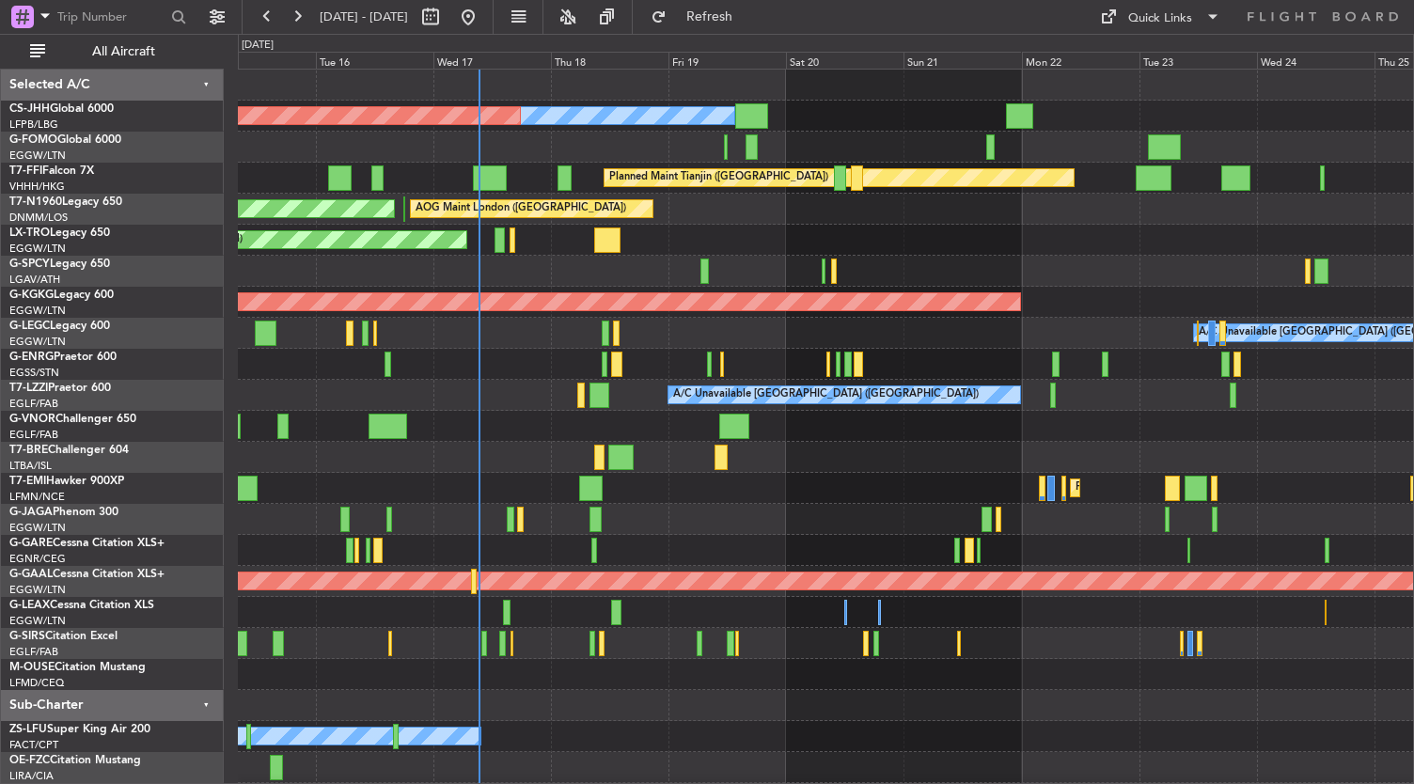
click at [661, 430] on div "Owner Planned Maint [GEOGRAPHIC_DATA] ([GEOGRAPHIC_DATA]) Planned Maint Tianjin…" at bounding box center [826, 442] width 1176 height 744
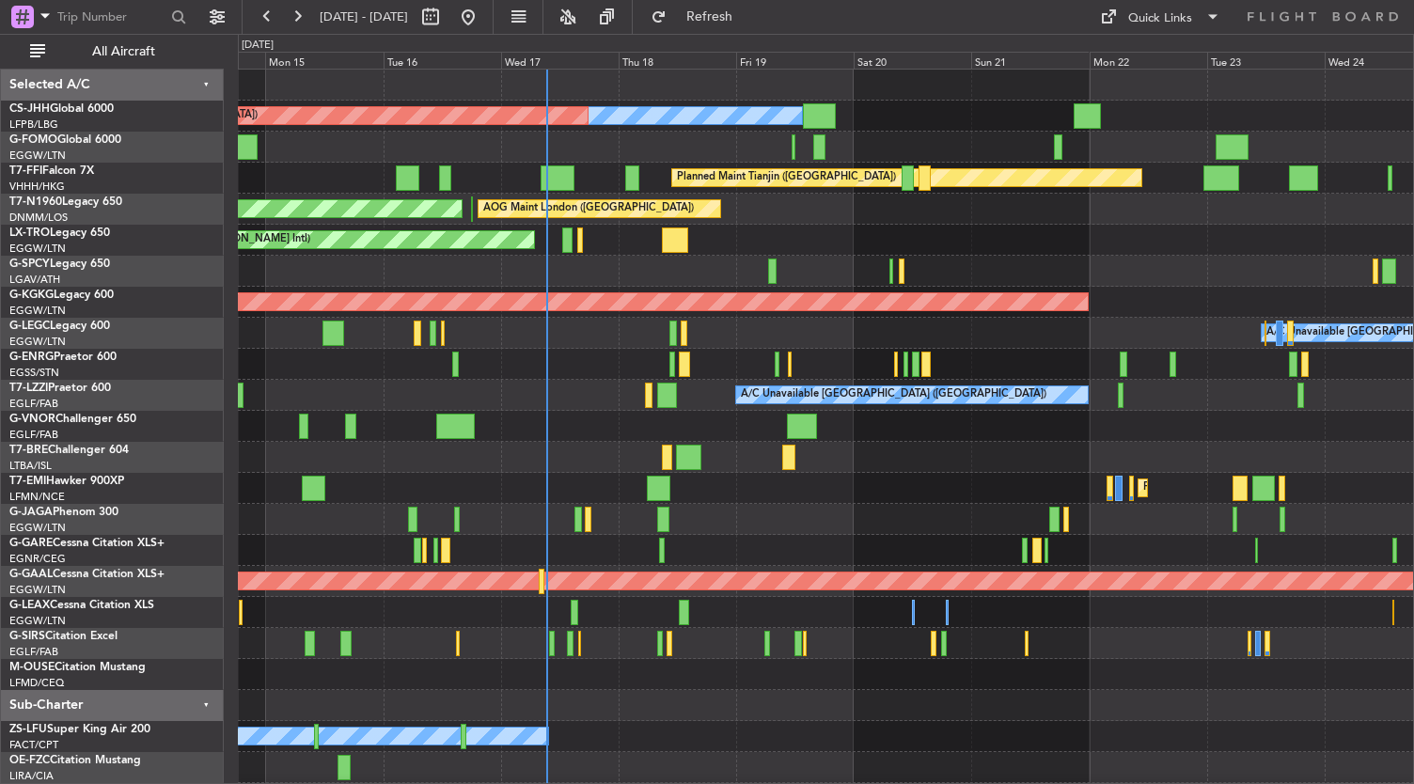
click at [585, 453] on div "Owner Planned Maint [GEOGRAPHIC_DATA] ([GEOGRAPHIC_DATA]) Planned Maint Tianjin…" at bounding box center [826, 442] width 1176 height 744
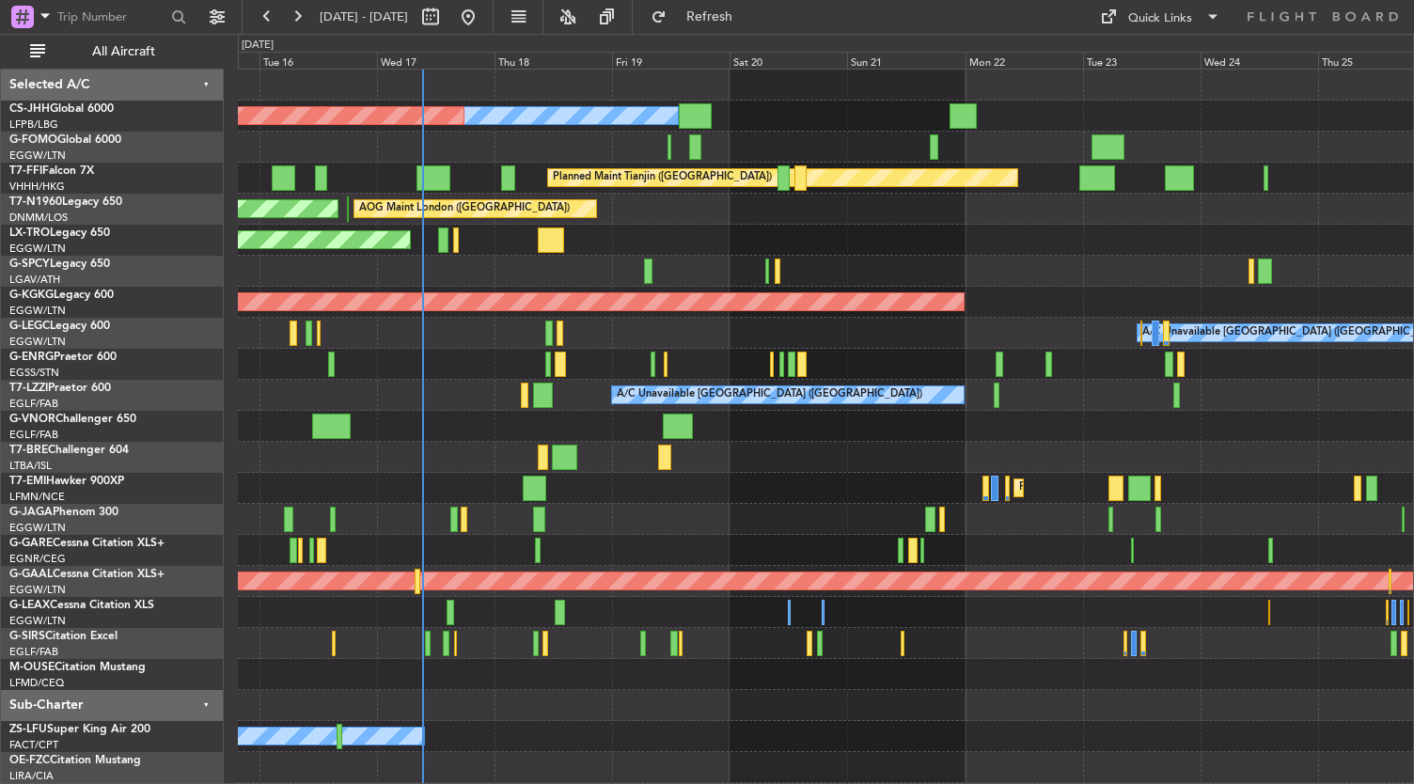
click at [579, 536] on div "Owner Planned Maint [GEOGRAPHIC_DATA] ([GEOGRAPHIC_DATA]) Planned Maint Tianjin…" at bounding box center [826, 442] width 1176 height 744
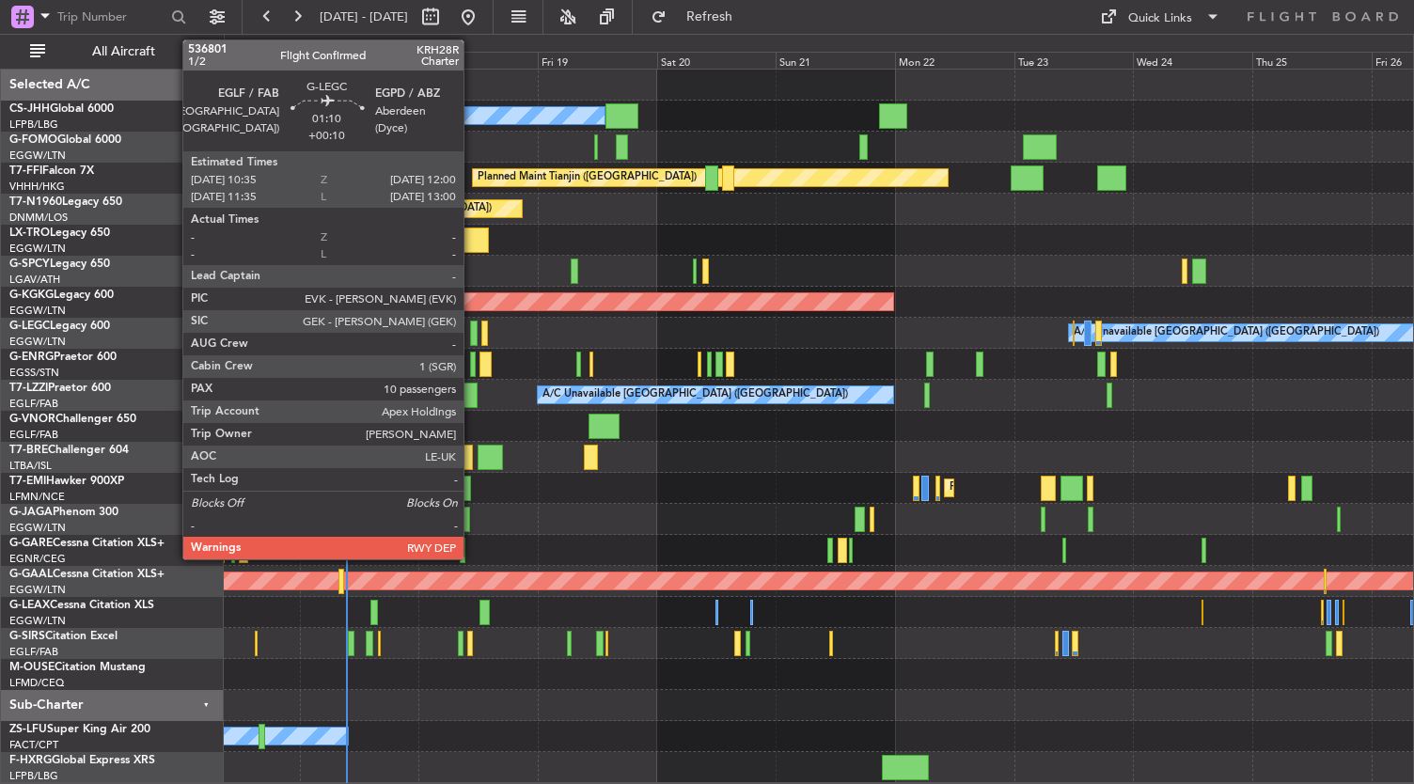
click at [473, 332] on div at bounding box center [474, 333] width 8 height 25
